Goal: Task Accomplishment & Management: Manage account settings

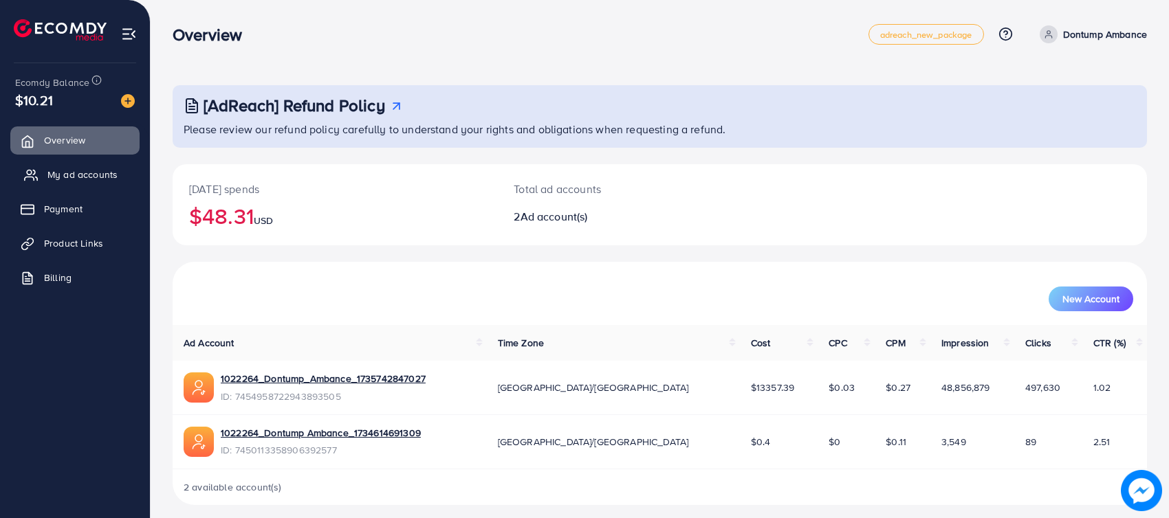
click at [85, 168] on span "My ad accounts" at bounding box center [82, 175] width 70 height 14
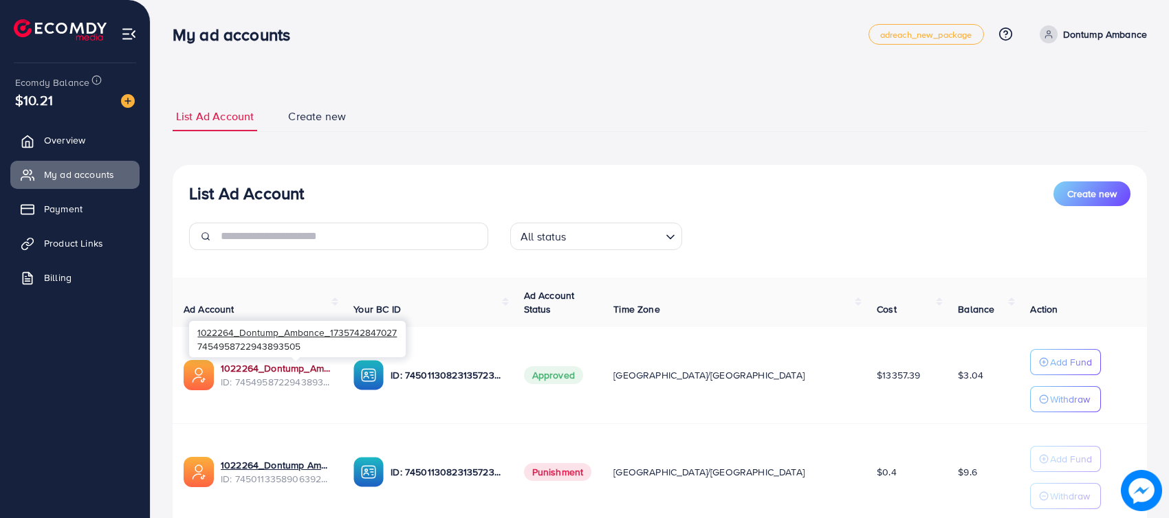
click at [327, 373] on link "1022264_Dontump_Ambance_1735742847027" at bounding box center [276, 369] width 111 height 14
